Goal: Information Seeking & Learning: Learn about a topic

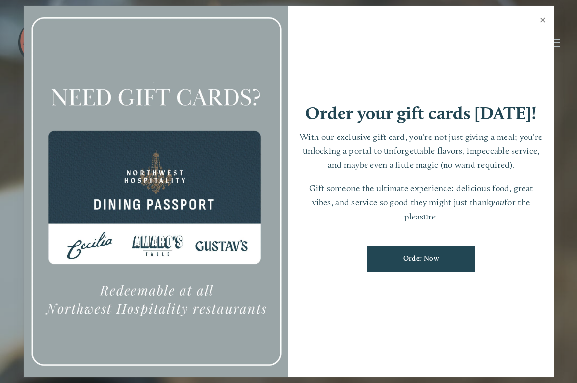
click at [545, 20] on link "Close" at bounding box center [543, 20] width 19 height 27
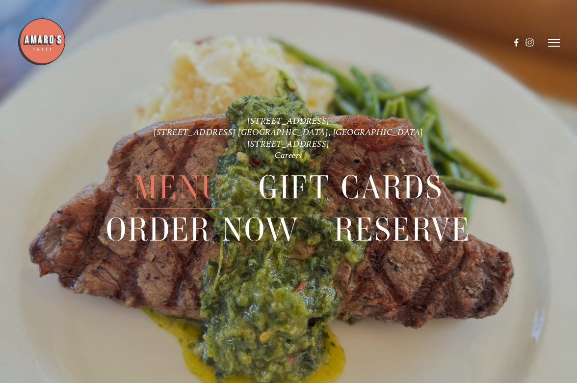
click at [180, 188] on span "Menu" at bounding box center [179, 187] width 90 height 42
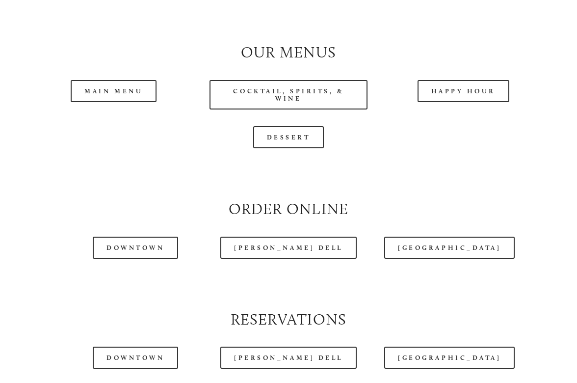
scroll to position [873, 0]
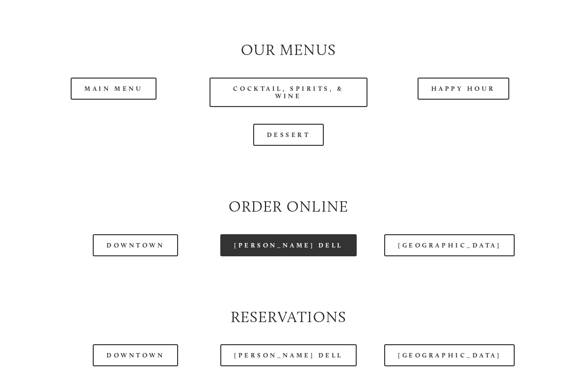
click at [300, 249] on link "[PERSON_NAME] Dell" at bounding box center [288, 245] width 137 height 22
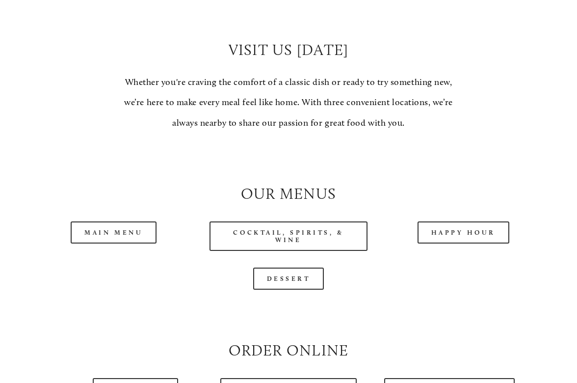
scroll to position [732, 0]
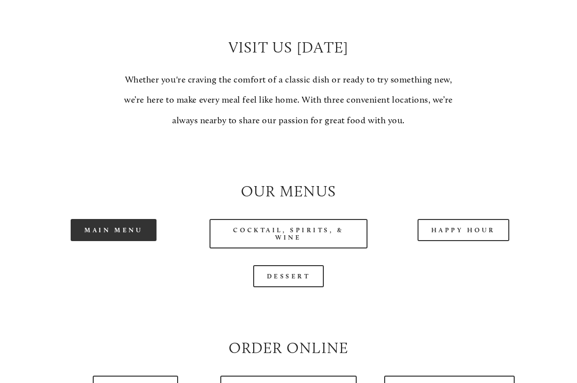
click at [133, 229] on link "Main Menu" at bounding box center [114, 230] width 86 height 22
